Goal: Communication & Community: Ask a question

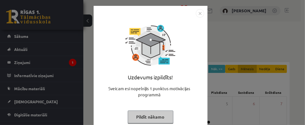
click at [196, 13] on img "Close" at bounding box center [200, 13] width 8 height 8
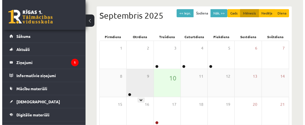
scroll to position [83, 0]
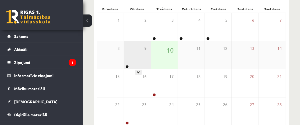
click at [139, 57] on div "9" at bounding box center [137, 55] width 27 height 28
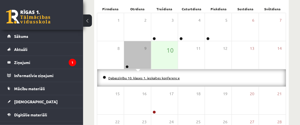
click at [148, 79] on link "Dabaszinību 10. klases 1. ieskaites konference" at bounding box center [144, 77] width 72 height 4
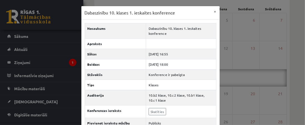
scroll to position [34, 0]
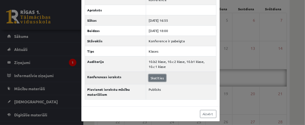
click at [149, 75] on link "Skatīties" at bounding box center [156, 77] width 17 height 7
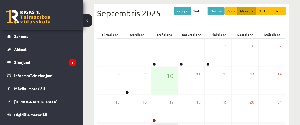
scroll to position [55, 0]
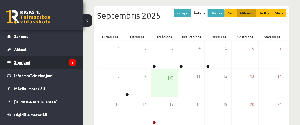
click at [58, 64] on legend "Ziņojumi 1" at bounding box center [45, 62] width 62 height 13
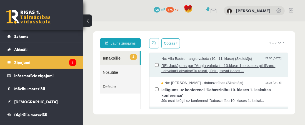
click at [184, 62] on span "RE: Jautājums par "Angļu valoda i - 10.klase 1.ieskaites pildīšanu." at bounding box center [221, 64] width 121 height 7
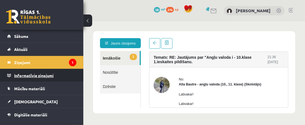
click at [62, 74] on legend "Informatīvie ziņojumi 0" at bounding box center [45, 75] width 62 height 13
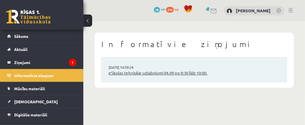
click at [144, 72] on link "eSkolas tehniskie uzlabojumi 04.09 no 8:30 līdz 10:00." at bounding box center [193, 73] width 171 height 6
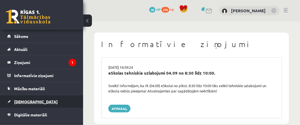
click at [54, 103] on link "[DEMOGRAPHIC_DATA]" at bounding box center [41, 101] width 69 height 13
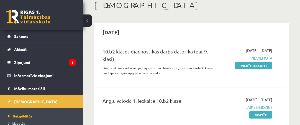
scroll to position [55, 0]
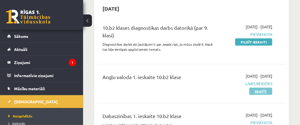
click at [269, 93] on link "Skatīt" at bounding box center [261, 90] width 23 height 7
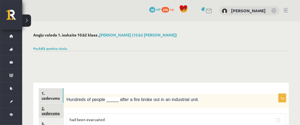
click at [60, 111] on link "2. uzdevums" at bounding box center [51, 110] width 25 height 15
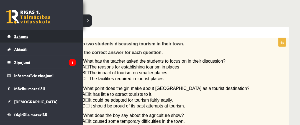
click at [54, 35] on link "Sākums" at bounding box center [41, 36] width 69 height 13
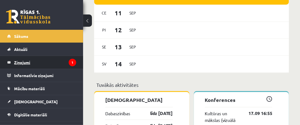
click at [54, 65] on legend "Ziņojumi 1" at bounding box center [45, 62] width 62 height 13
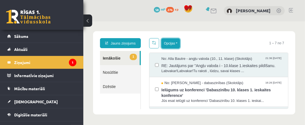
click at [177, 41] on button "Opcijas" at bounding box center [170, 43] width 19 height 10
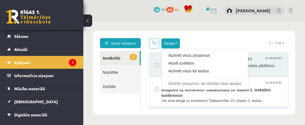
click at [125, 60] on link "1 Ienākošie" at bounding box center [120, 57] width 40 height 14
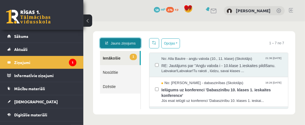
click at [134, 42] on link "Jauns ziņojums" at bounding box center [120, 43] width 41 height 10
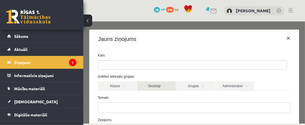
click at [168, 84] on link "Skolotāji" at bounding box center [156, 85] width 39 height 9
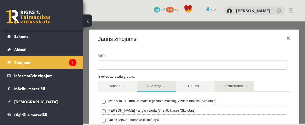
click at [247, 84] on link "Administratori" at bounding box center [234, 86] width 39 height 10
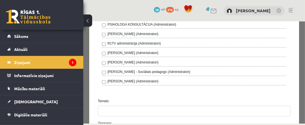
scroll to position [250, 0]
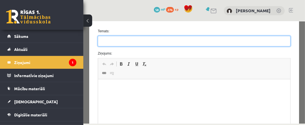
click at [116, 40] on input "Temats:" at bounding box center [193, 41] width 193 height 11
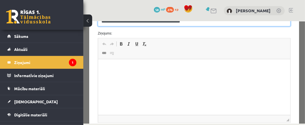
scroll to position [277, 0]
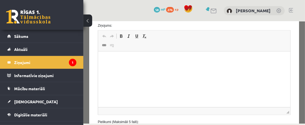
type input "**********"
click at [113, 61] on p "Editor, wiswyg-editor-47024717382540-1757484990-751" at bounding box center [193, 60] width 181 height 6
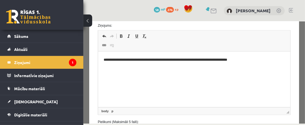
click at [235, 61] on p "**********" at bounding box center [192, 60] width 178 height 6
click at [248, 60] on p "**********" at bounding box center [192, 60] width 178 height 6
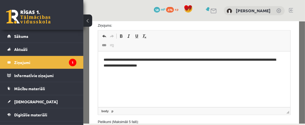
click at [255, 64] on p "**********" at bounding box center [192, 63] width 178 height 12
